Goal: Contribute content

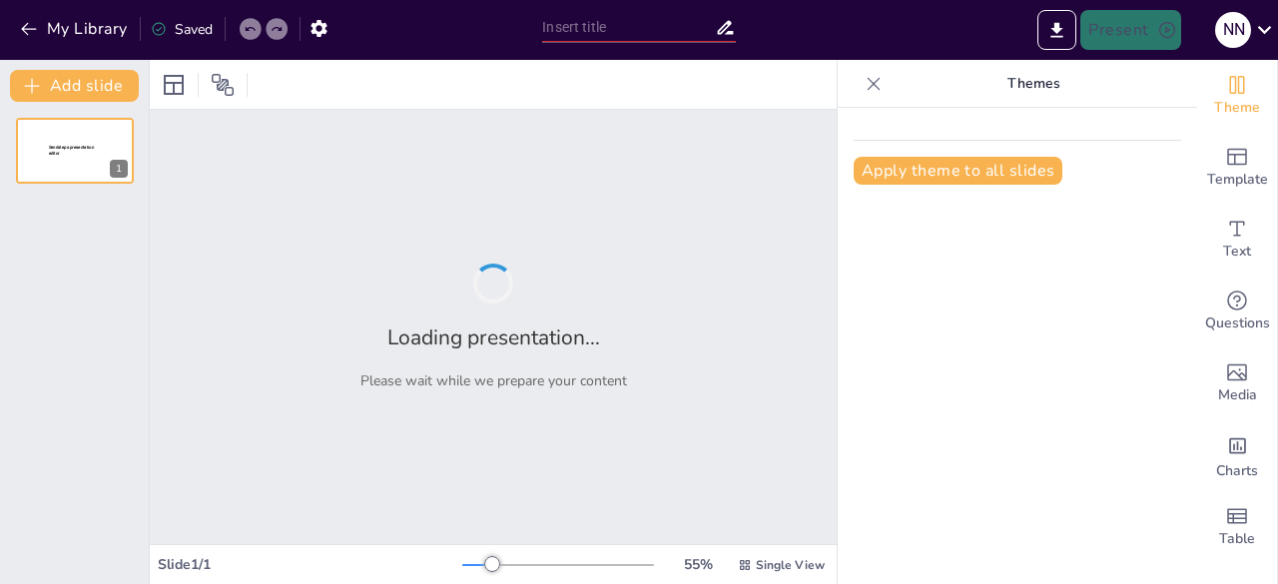
type input "Analyse Technique de la Moto Adaptée pour Tétraplégiques de [PERSON_NAME]"
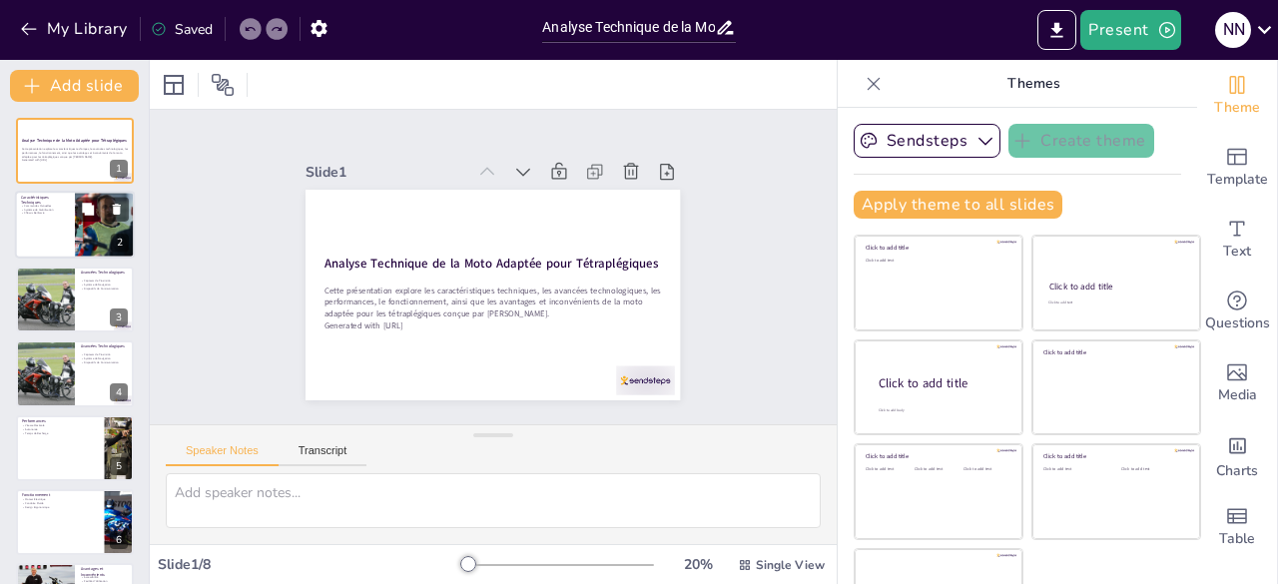
click at [52, 227] on div at bounding box center [75, 226] width 120 height 68
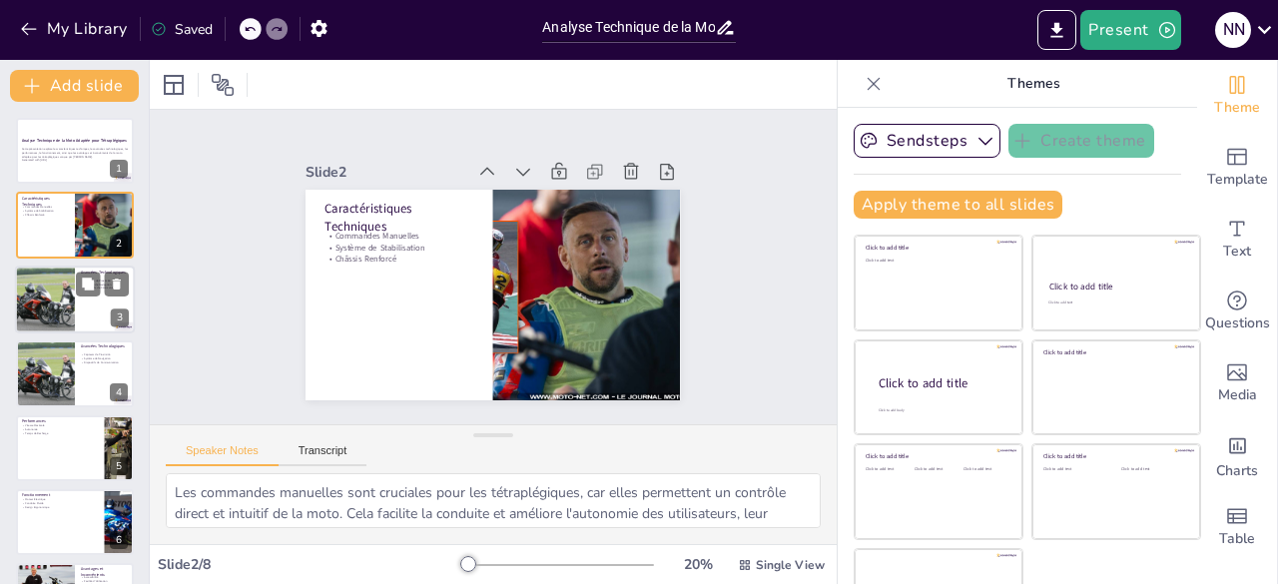
click at [67, 299] on div at bounding box center [45, 300] width 102 height 68
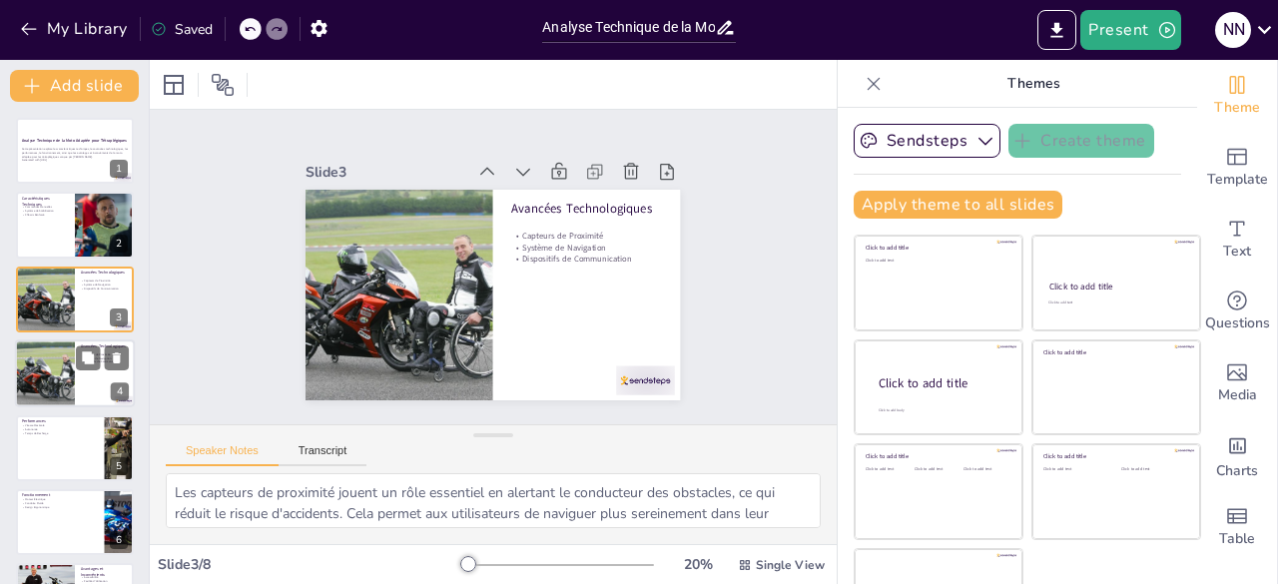
click at [56, 378] on div at bounding box center [45, 373] width 102 height 68
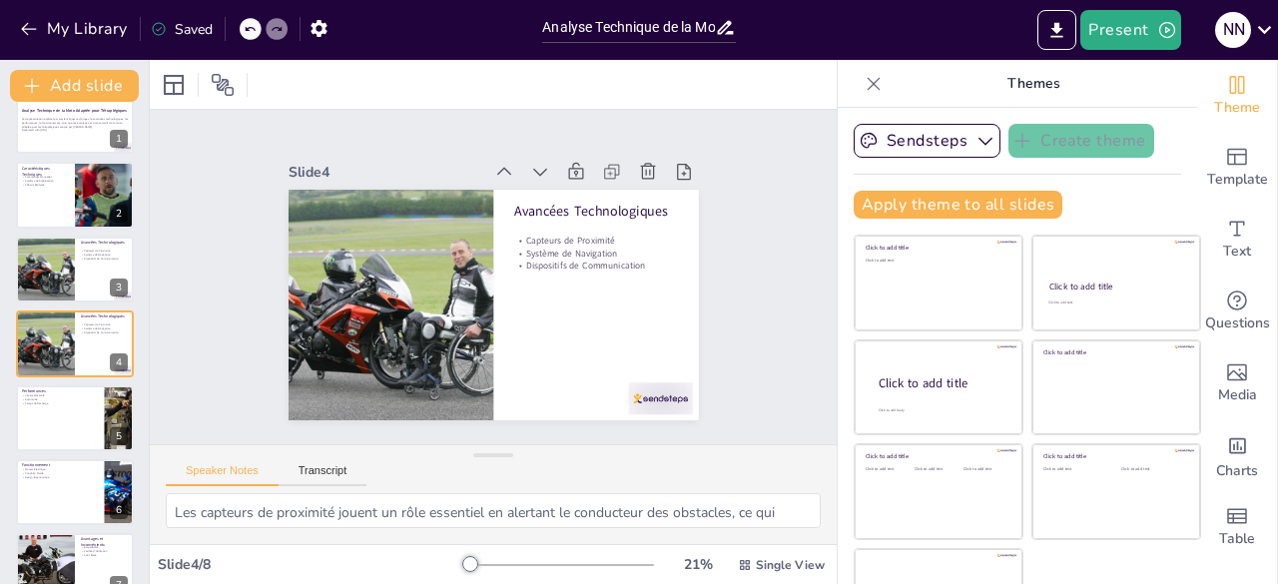
drag, startPoint x: 469, startPoint y: 432, endPoint x: 517, endPoint y: 498, distance: 81.5
click at [517, 498] on div "Speaker Notes Transcript Les capteurs de proximité jouent un rôle essentiel en …" at bounding box center [493, 494] width 687 height 100
click at [52, 396] on p "Autonomie" at bounding box center [60, 398] width 78 height 4
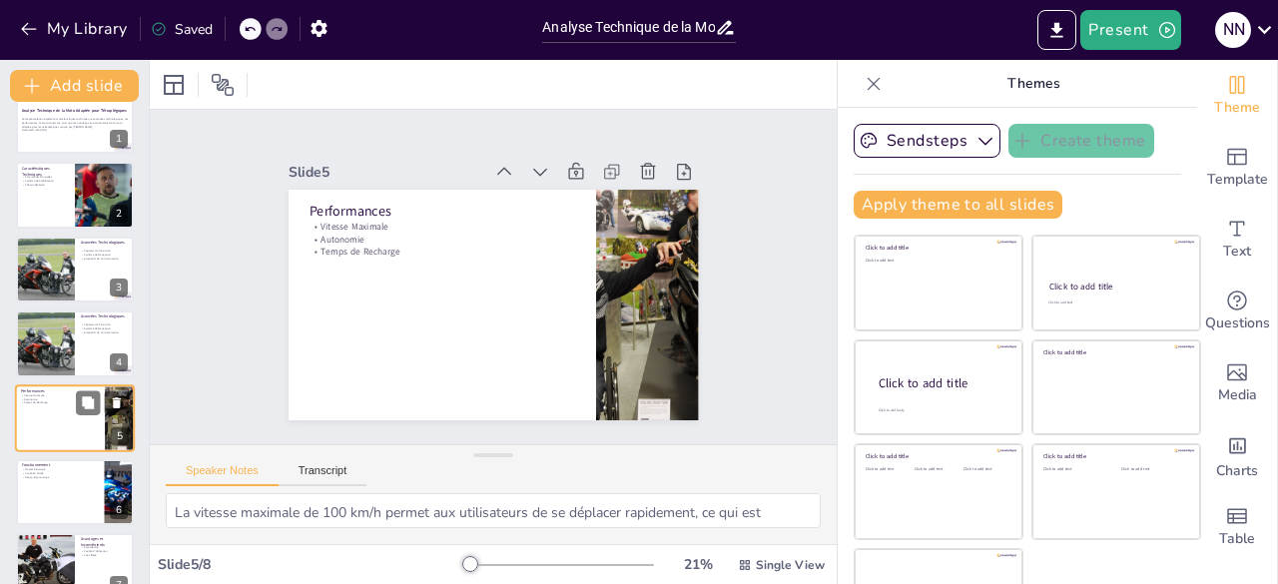
scroll to position [105, 0]
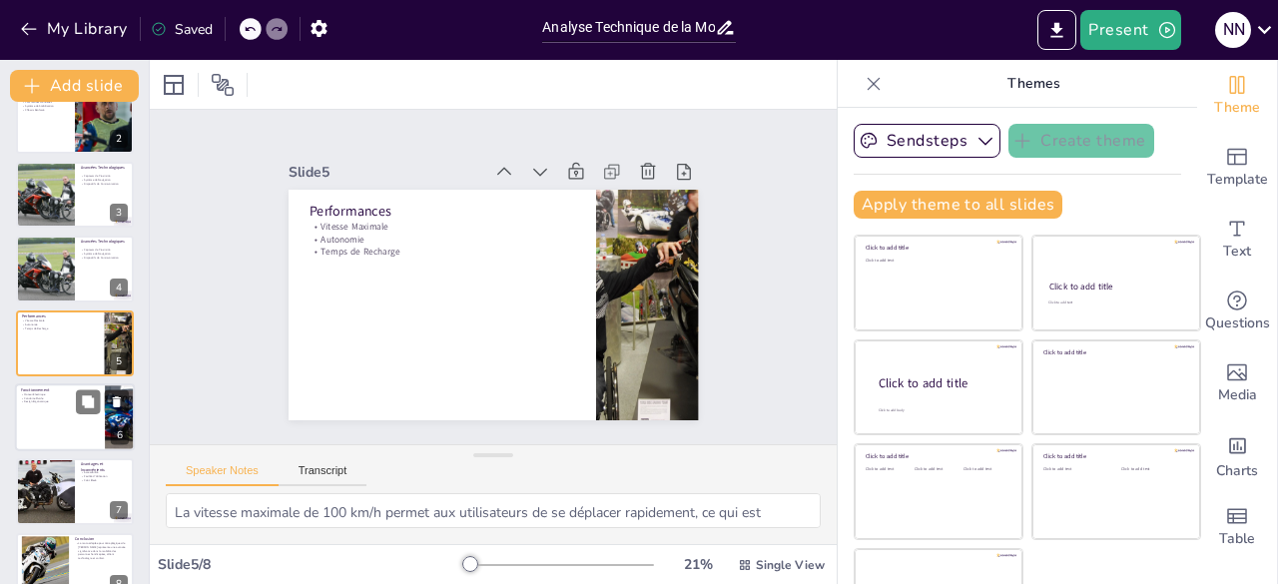
click at [38, 418] on div at bounding box center [75, 417] width 120 height 68
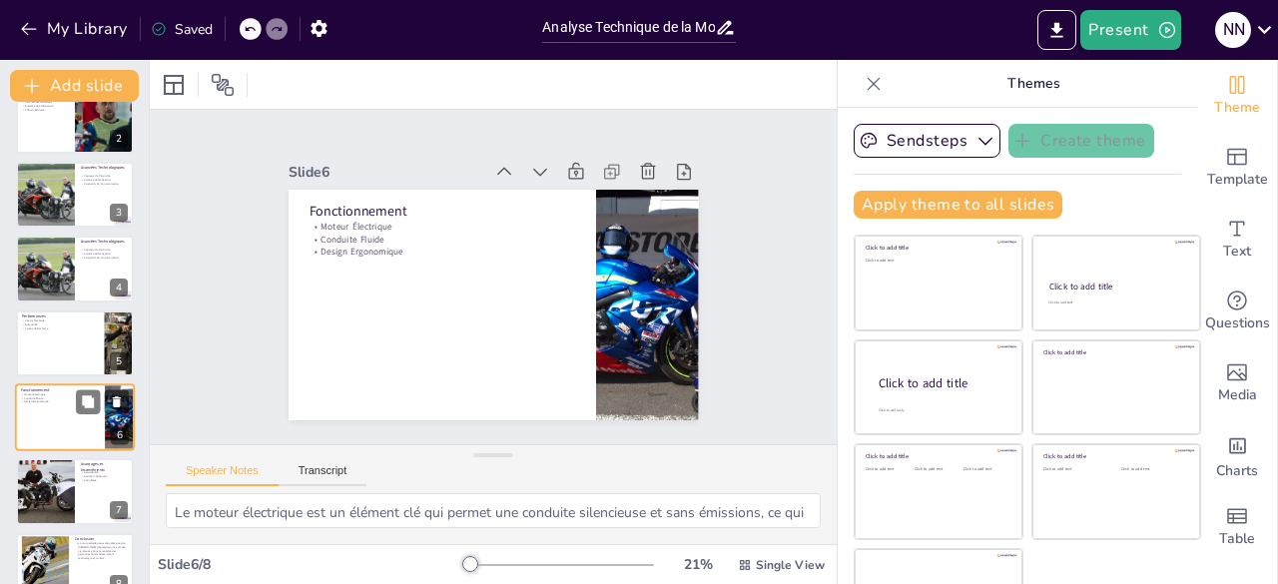
scroll to position [136, 0]
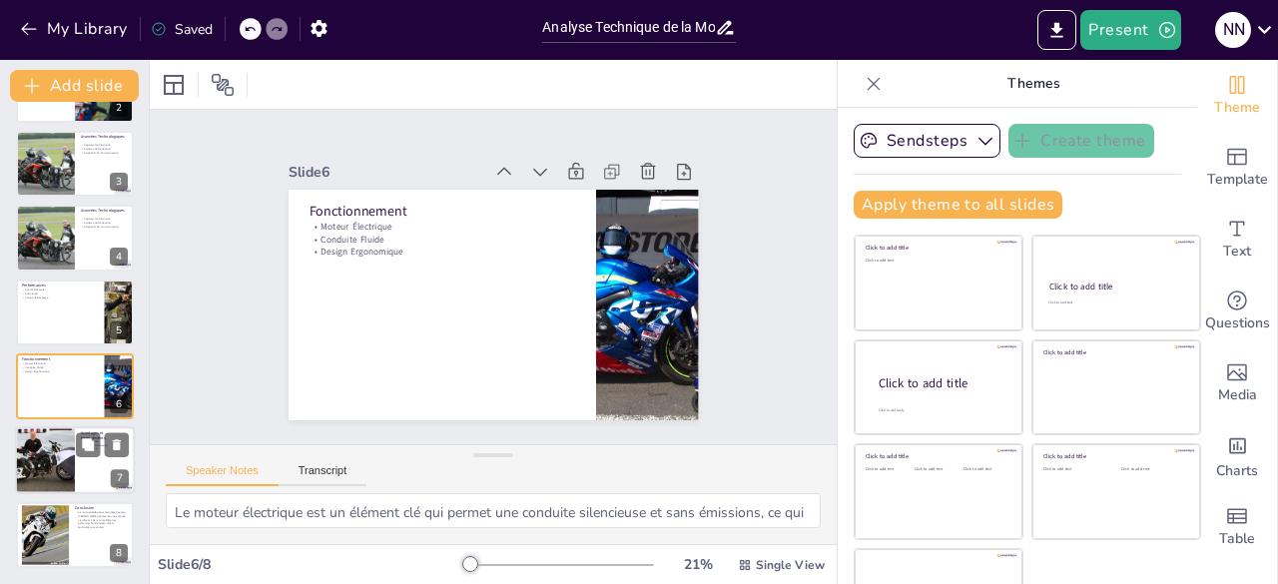
click at [43, 462] on div at bounding box center [44, 461] width 119 height 68
type textarea "L'accessibilité est un avantage majeur, car elle permet aux tétraplégiques de b…"
